Goal: Transaction & Acquisition: Purchase product/service

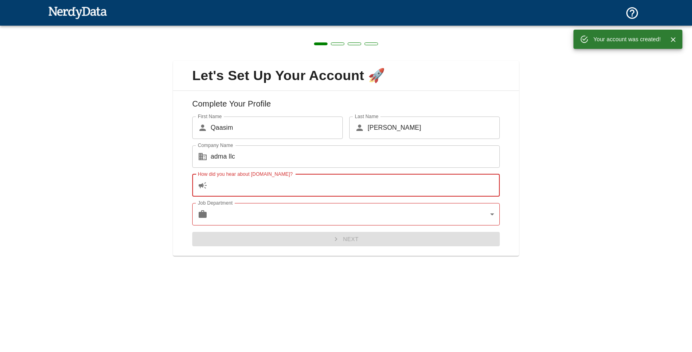
click at [293, 189] on input "How did you hear about [DOMAIN_NAME]?" at bounding box center [355, 185] width 289 height 22
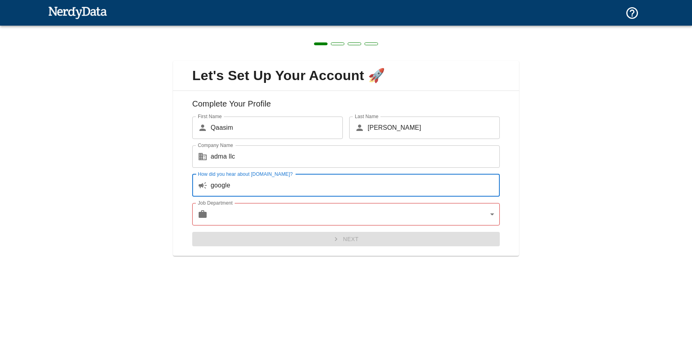
type input "google"
click at [248, 28] on body "Technologies Domains Pricing Products Create a Report Create a list of websites…" at bounding box center [346, 14] width 692 height 28
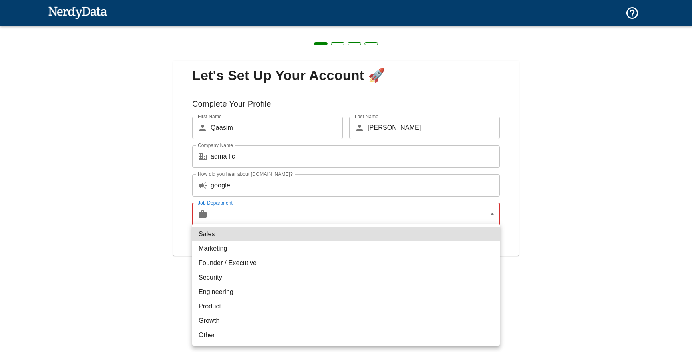
click at [248, 236] on li "Sales" at bounding box center [346, 234] width 308 height 14
type input "sales"
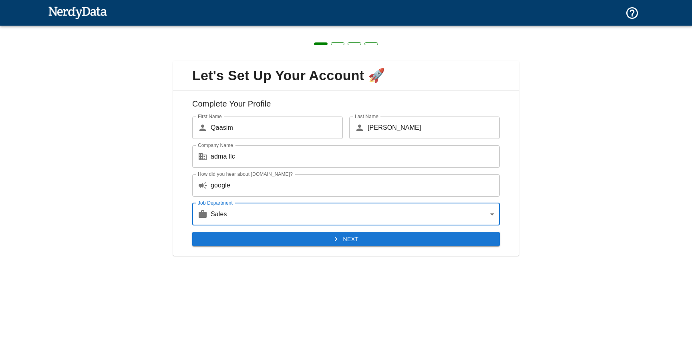
click at [314, 243] on button "Next" at bounding box center [346, 239] width 308 height 15
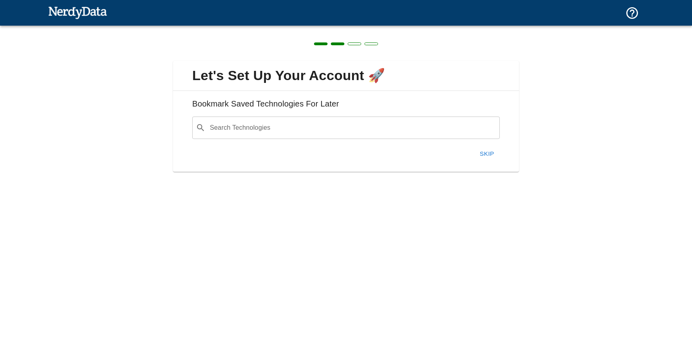
click at [279, 125] on input "Search Technologies" at bounding box center [353, 127] width 288 height 15
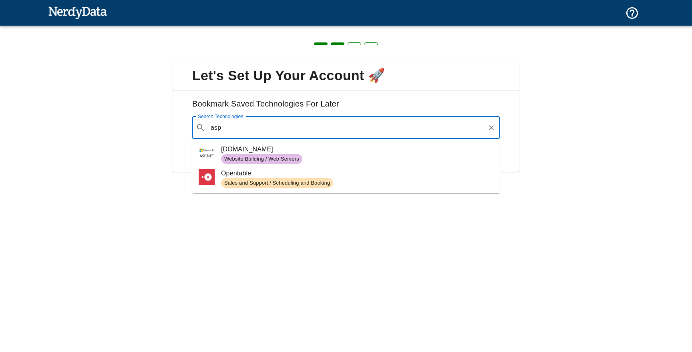
type input "asp"
click at [526, 179] on div "Let's Set Up Your Account 🚀 Bookmark Saved Technologies For Later Search Techno…" at bounding box center [346, 112] width 692 height 172
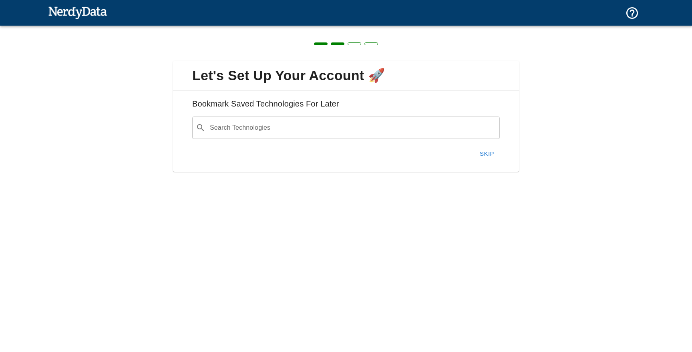
click at [490, 155] on button "Skip" at bounding box center [487, 153] width 26 height 17
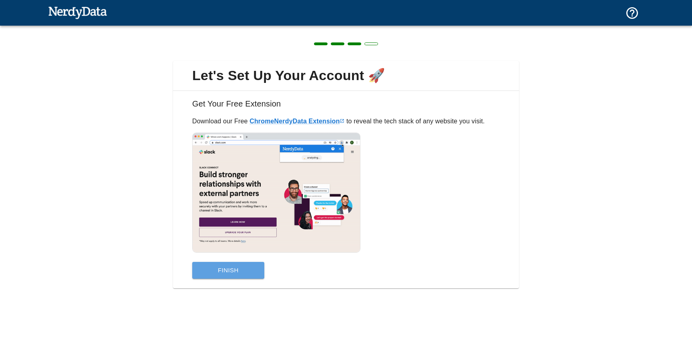
click at [239, 275] on button "Finish" at bounding box center [228, 270] width 72 height 17
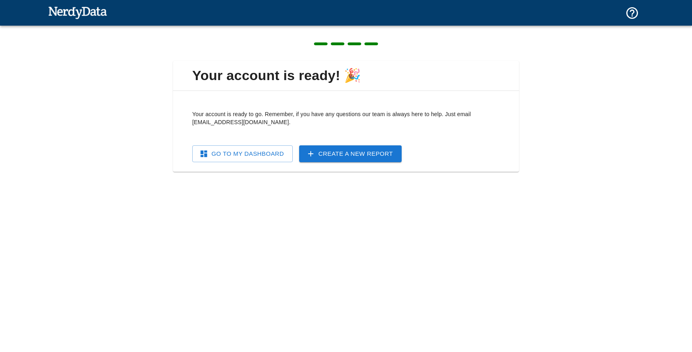
click at [253, 159] on link "Go To My Dashboard" at bounding box center [242, 153] width 101 height 17
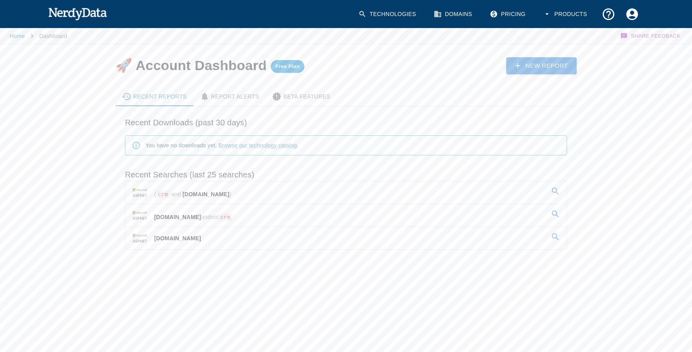
click at [201, 196] on span "ASP.NET" at bounding box center [206, 194] width 47 height 6
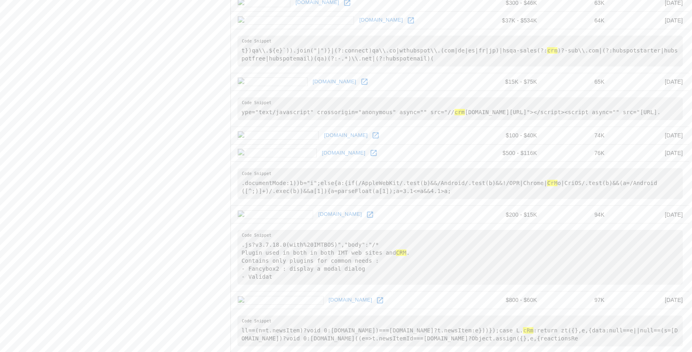
scroll to position [1171, 0]
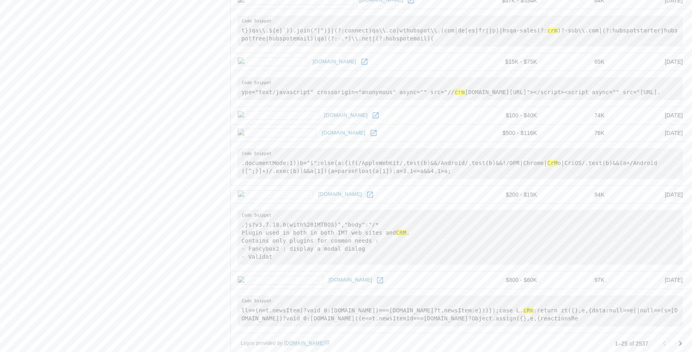
click at [681, 339] on icon "Go to next page" at bounding box center [681, 344] width 10 height 10
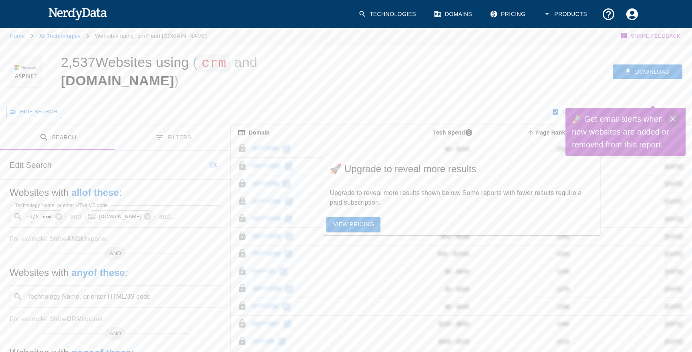
click at [675, 118] on icon "Close" at bounding box center [673, 119] width 10 height 10
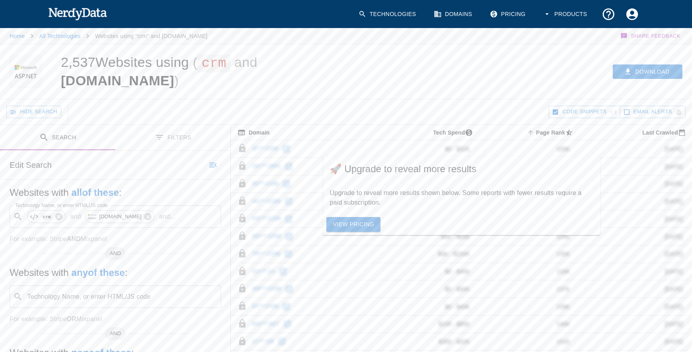
click at [345, 217] on link "View Pricing" at bounding box center [353, 224] width 54 height 15
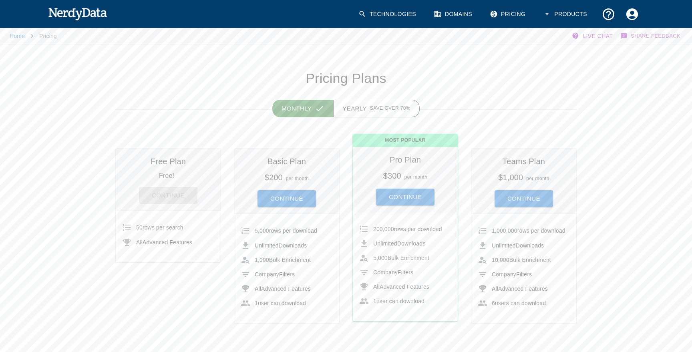
click at [417, 197] on button "Continue" at bounding box center [405, 197] width 58 height 17
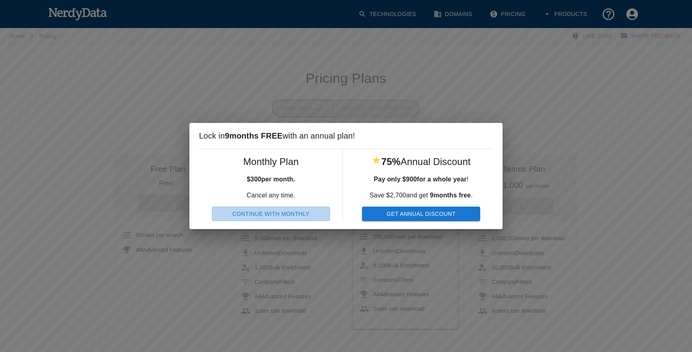
click at [299, 218] on button "Continue With Monthly" at bounding box center [271, 214] width 118 height 15
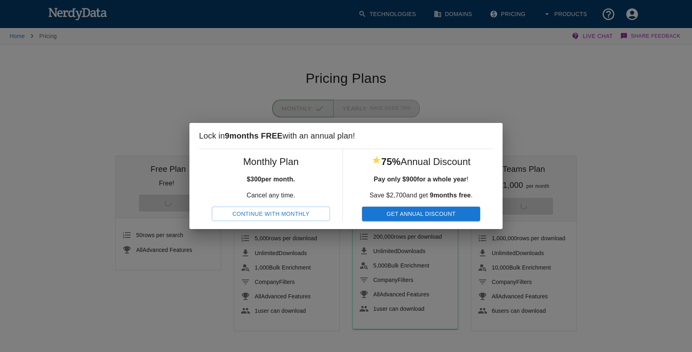
click at [318, 216] on button "Continue With Monthly" at bounding box center [271, 214] width 118 height 15
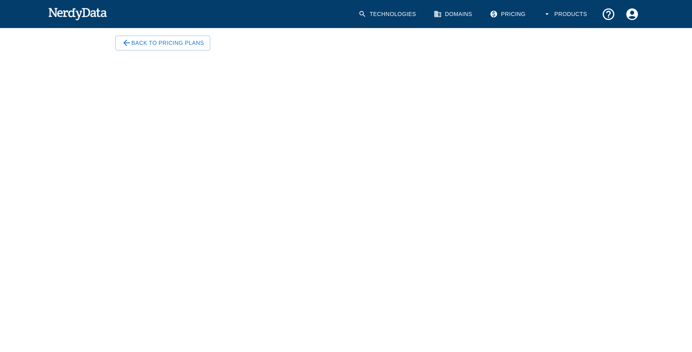
scroll to position [14, 0]
click at [632, 14] on icon "Account Settings" at bounding box center [632, 14] width 14 height 14
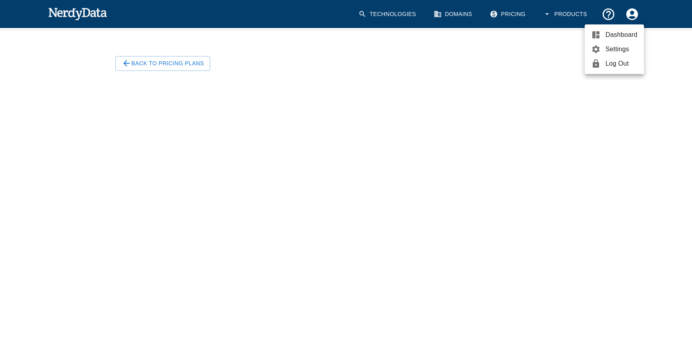
click at [620, 62] on span "Log Out" at bounding box center [622, 64] width 32 height 10
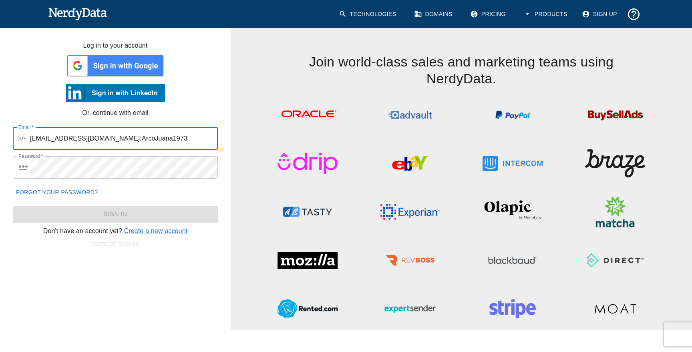
click at [158, 138] on input "[EMAIL_ADDRESS][DOMAIN_NAME]:ArcoJuana1973" at bounding box center [124, 138] width 188 height 22
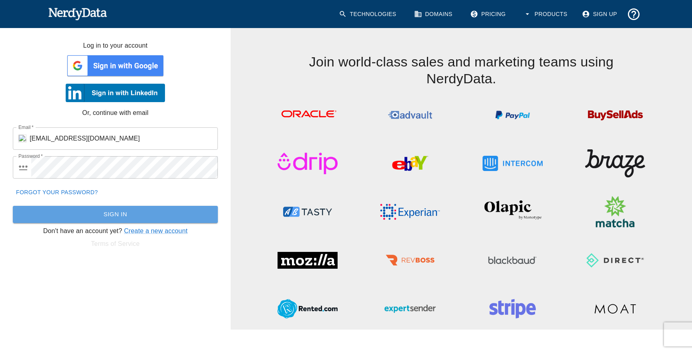
click at [123, 208] on button "Sign In" at bounding box center [115, 214] width 205 height 17
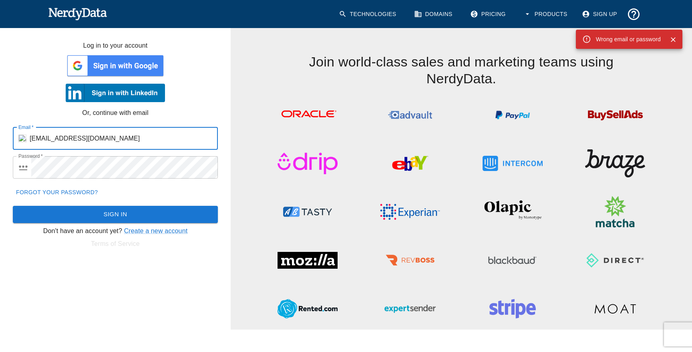
click at [107, 133] on input "[EMAIL_ADDRESS][DOMAIN_NAME]" at bounding box center [124, 138] width 188 height 22
paste input "[EMAIL_ADDRESS][DOMAIN_NAME]:Khc5xTJfsnM8mM8"
click at [174, 127] on input "[EMAIL_ADDRESS][DOMAIN_NAME]:Khc5xTJfsnM8mM8" at bounding box center [124, 138] width 188 height 22
click at [162, 140] on input "[EMAIL_ADDRESS][DOMAIN_NAME]:Khc5xTJfsnM8mM8" at bounding box center [124, 138] width 188 height 22
drag, startPoint x: 162, startPoint y: 140, endPoint x: 127, endPoint y: 140, distance: 34.9
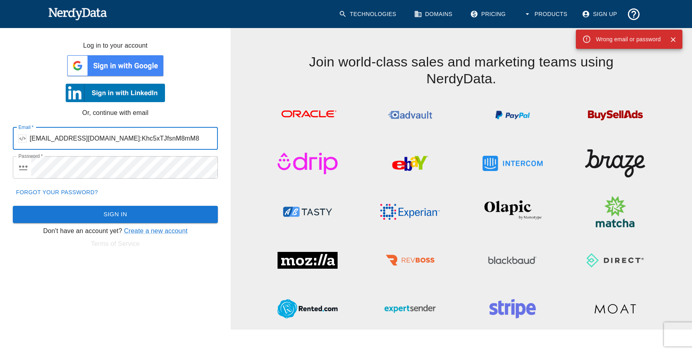
click at [127, 140] on input "[EMAIL_ADDRESS][DOMAIN_NAME]:Khc5xTJfsnM8mM8" at bounding box center [124, 138] width 188 height 22
type input "[EMAIL_ADDRESS][DOMAIN_NAME]"
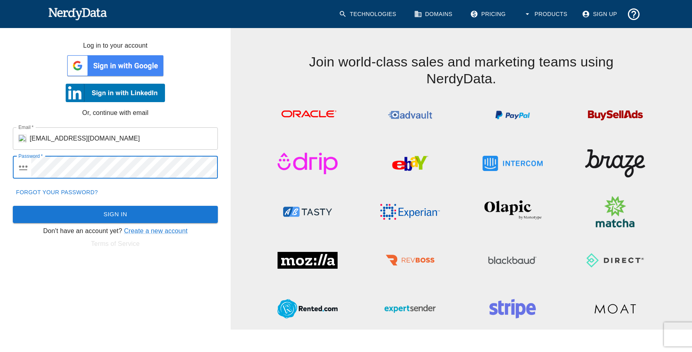
click at [122, 211] on button "Sign In" at bounding box center [115, 214] width 205 height 17
